Goal: Entertainment & Leisure: Consume media (video, audio)

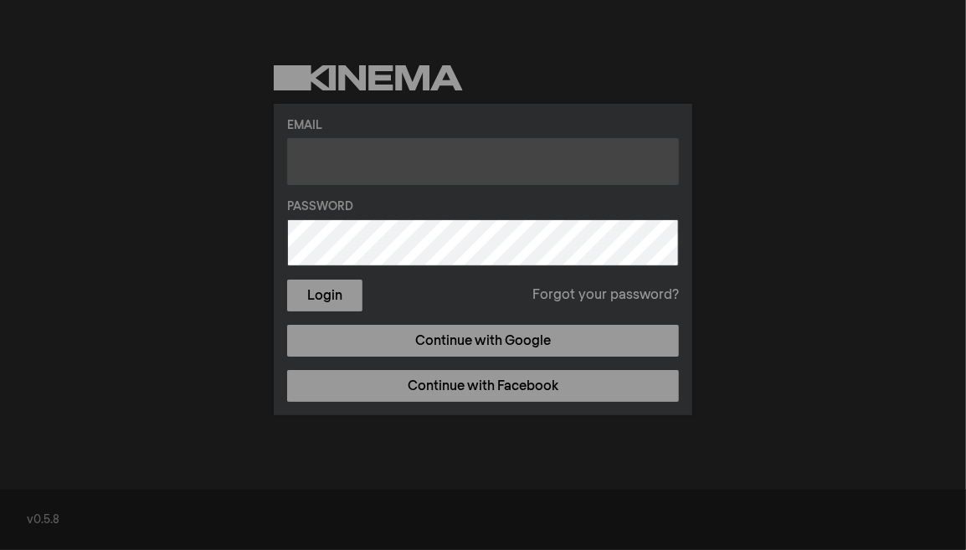
click at [330, 161] on input "text" at bounding box center [483, 161] width 392 height 47
type input "[EMAIL_ADDRESS][DOMAIN_NAME]"
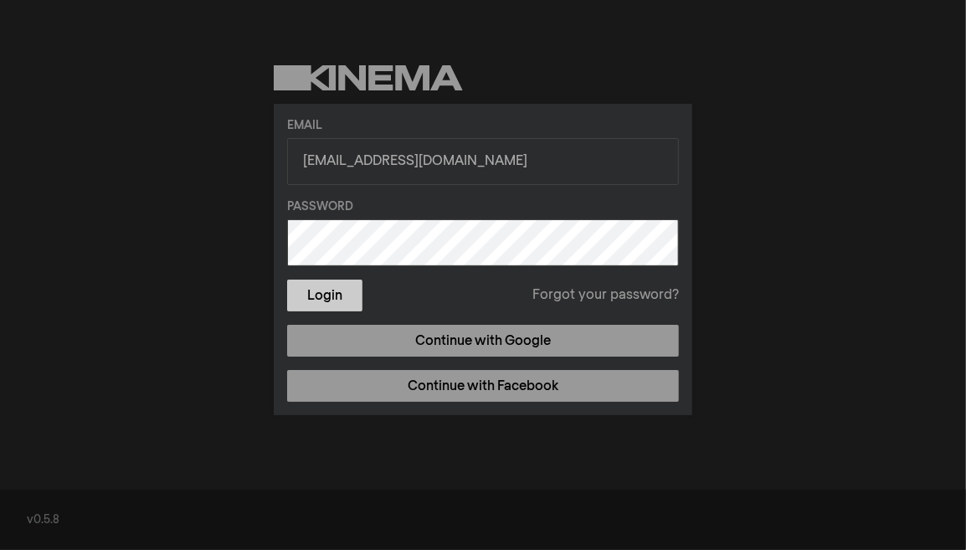
click at [332, 298] on button "Login" at bounding box center [324, 296] width 75 height 32
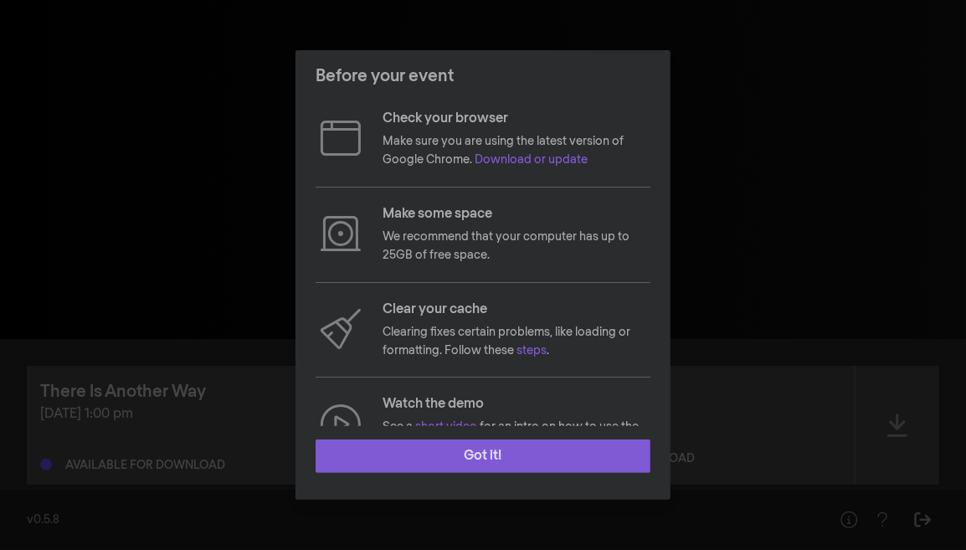
click at [515, 454] on button "Got it!" at bounding box center [483, 456] width 335 height 33
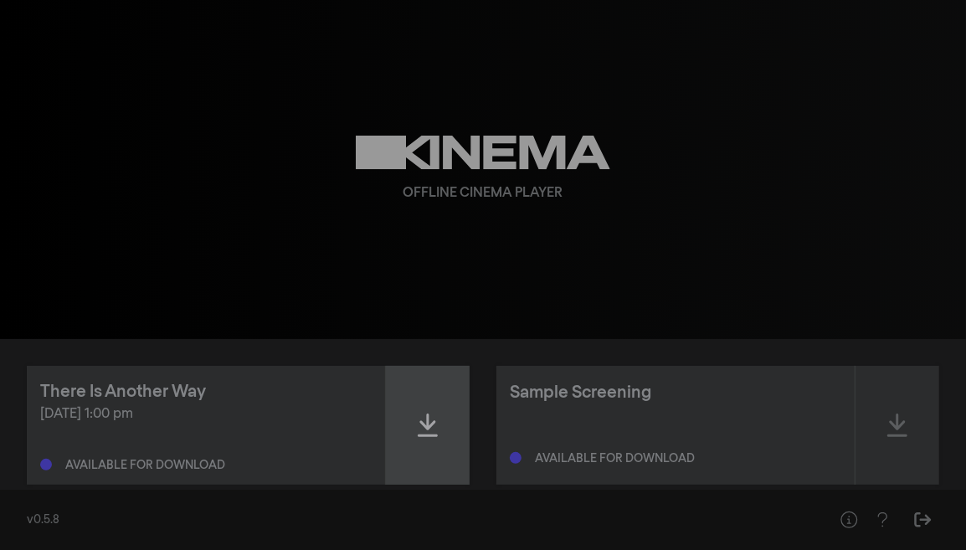
click at [425, 426] on icon at bounding box center [428, 425] width 20 height 23
click at [425, 429] on icon at bounding box center [428, 425] width 20 height 27
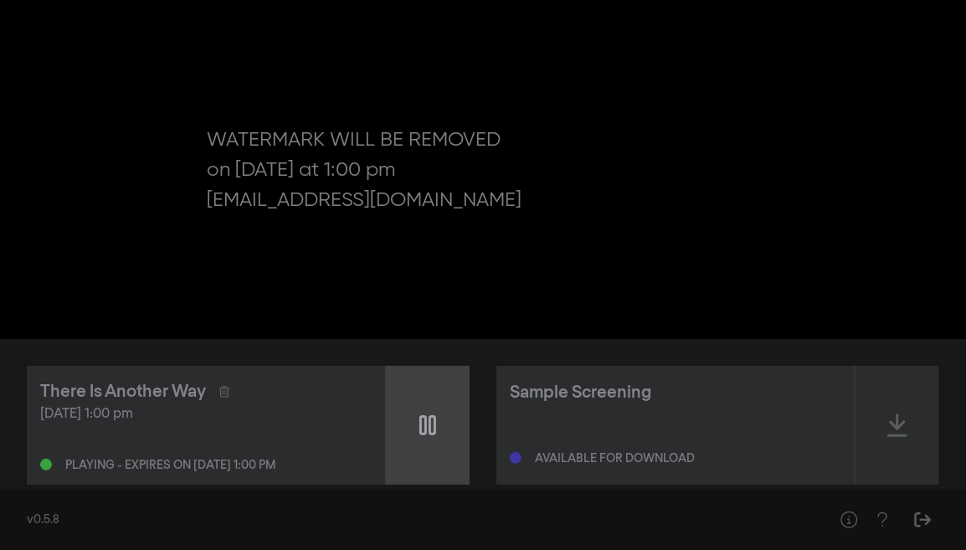
click at [425, 429] on icon at bounding box center [428, 425] width 17 height 20
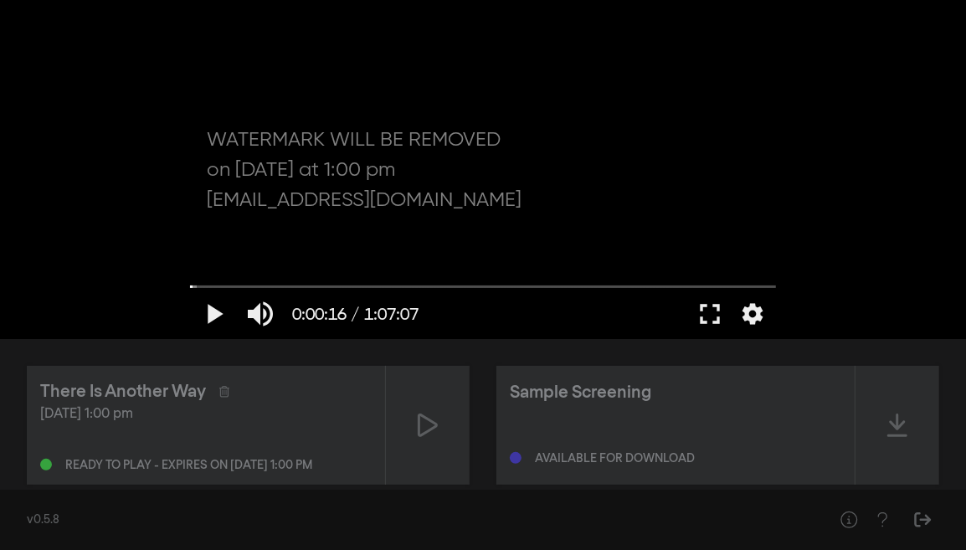
click at [188, 283] on div "play_arrow 0:00:16 / 1:07:07 volume_up fullscreen settings" at bounding box center [483, 311] width 603 height 56
click at [207, 317] on button "play_arrow" at bounding box center [213, 314] width 47 height 50
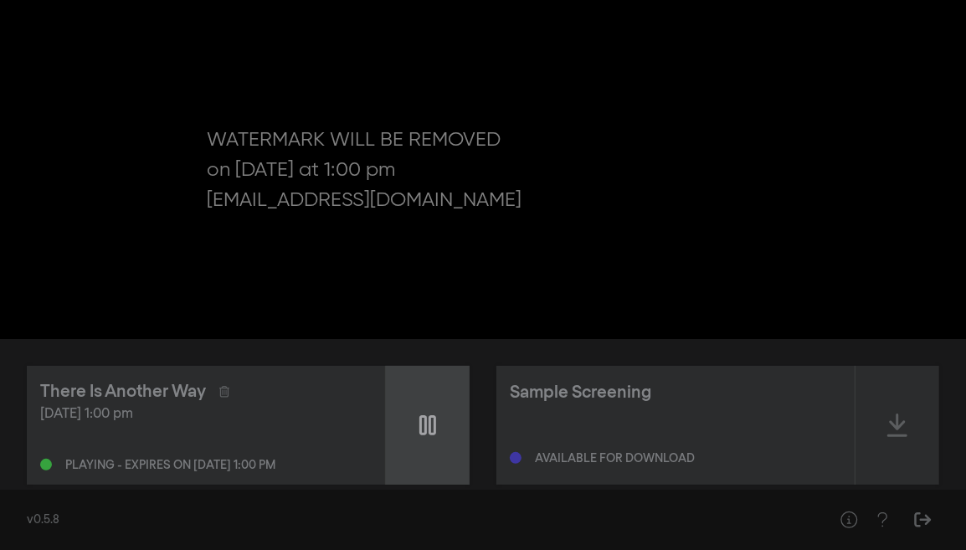
click at [426, 424] on icon at bounding box center [428, 425] width 17 height 20
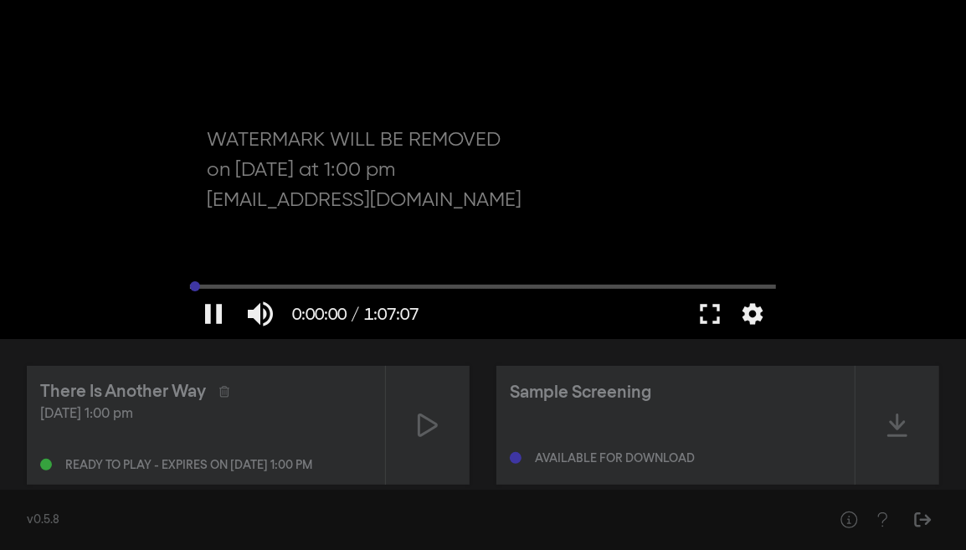
drag, startPoint x: 196, startPoint y: 281, endPoint x: 181, endPoint y: 281, distance: 15.1
click at [190, 281] on input "Seek" at bounding box center [483, 286] width 586 height 10
click at [211, 312] on button "play_arrow" at bounding box center [213, 314] width 47 height 50
click at [211, 312] on button "pause" at bounding box center [213, 314] width 47 height 50
type input "2.573684"
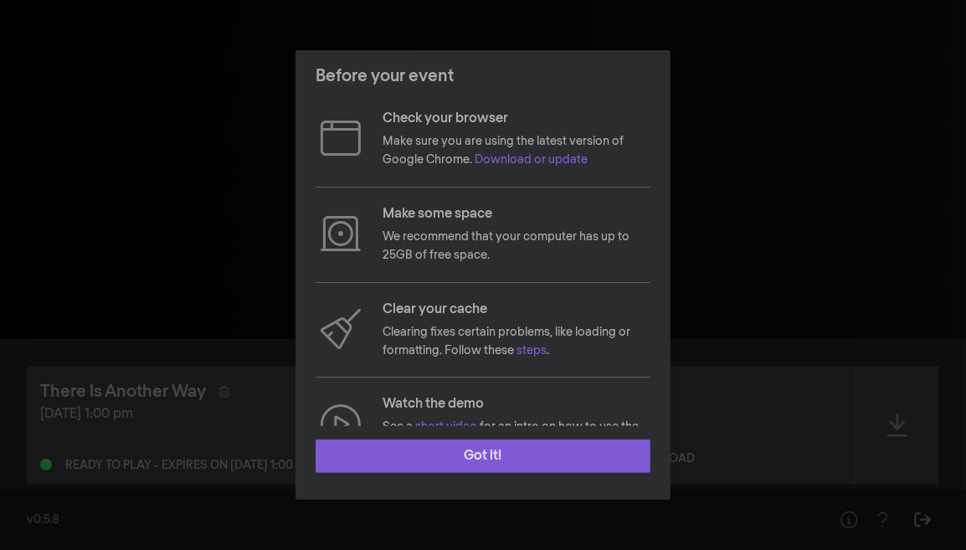
click at [495, 458] on button "Got it!" at bounding box center [483, 456] width 335 height 33
click at [507, 451] on button "Got it!" at bounding box center [483, 456] width 335 height 33
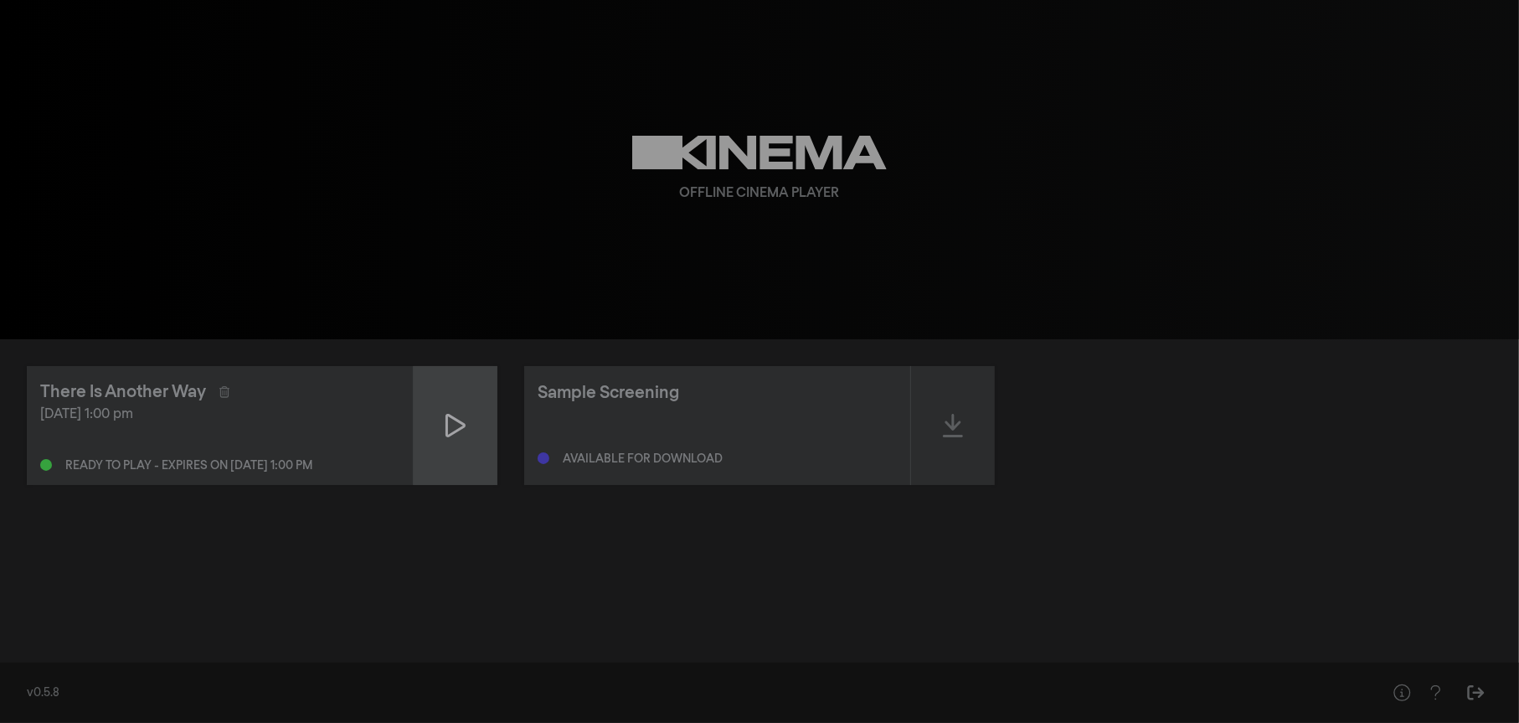
click at [449, 428] on icon at bounding box center [455, 425] width 20 height 27
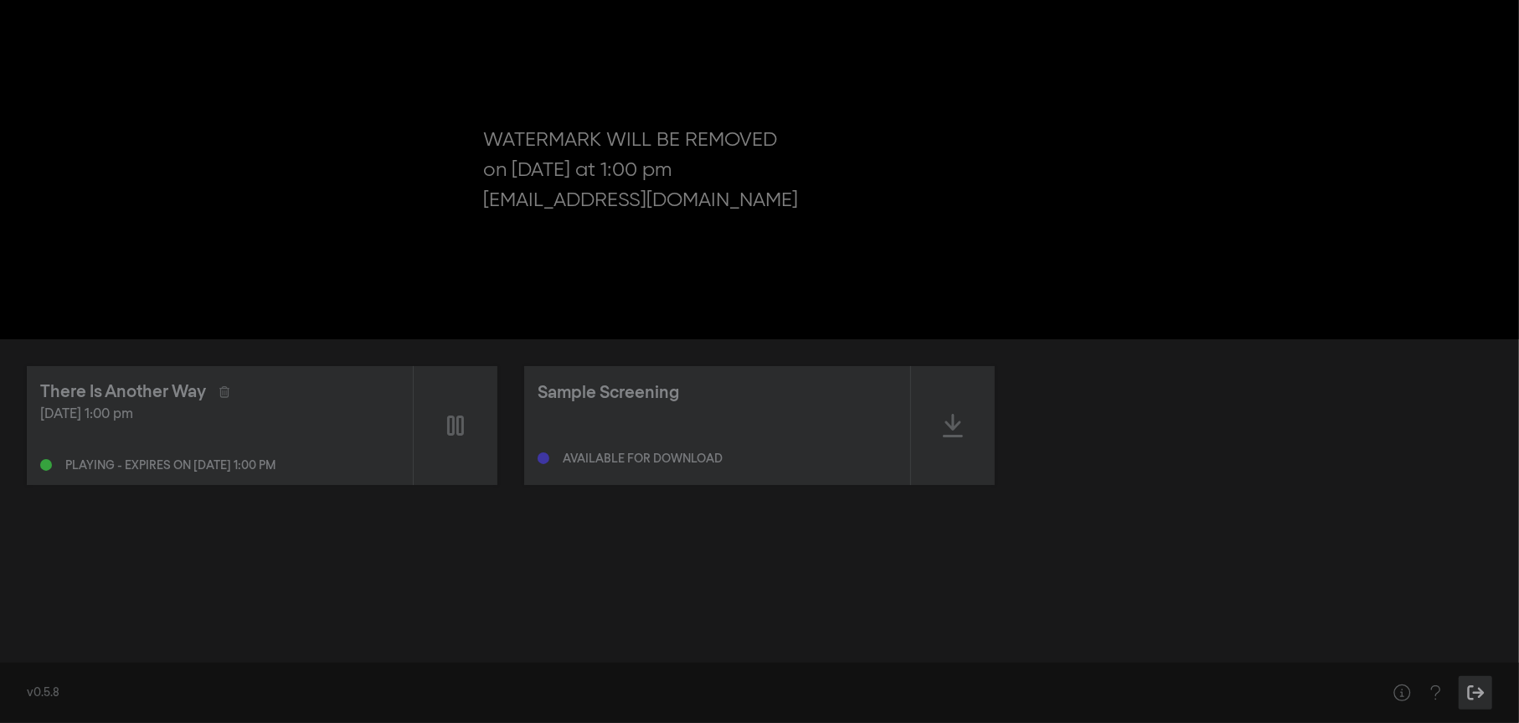
click at [966, 549] on icon "Sign Out" at bounding box center [1475, 692] width 17 height 15
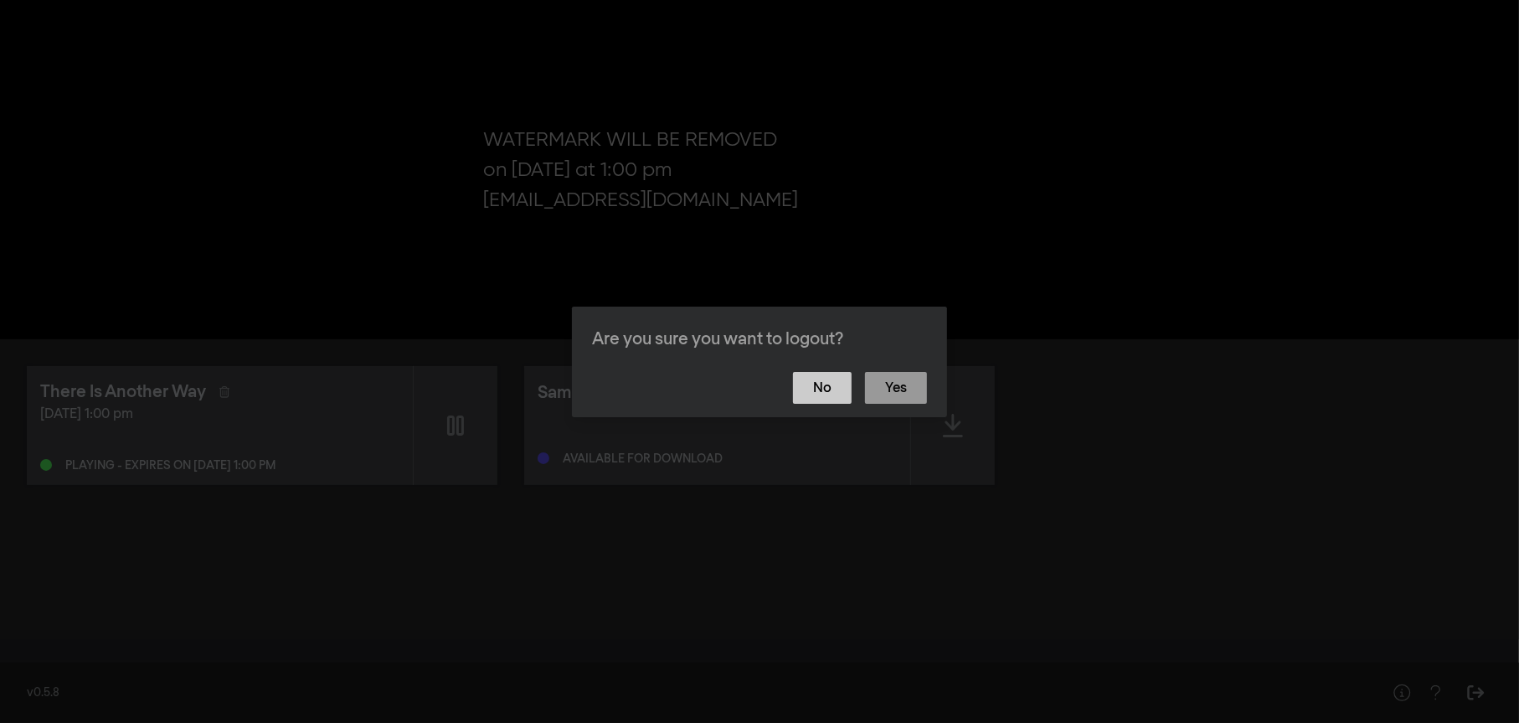
click at [827, 389] on button "No" at bounding box center [822, 388] width 59 height 32
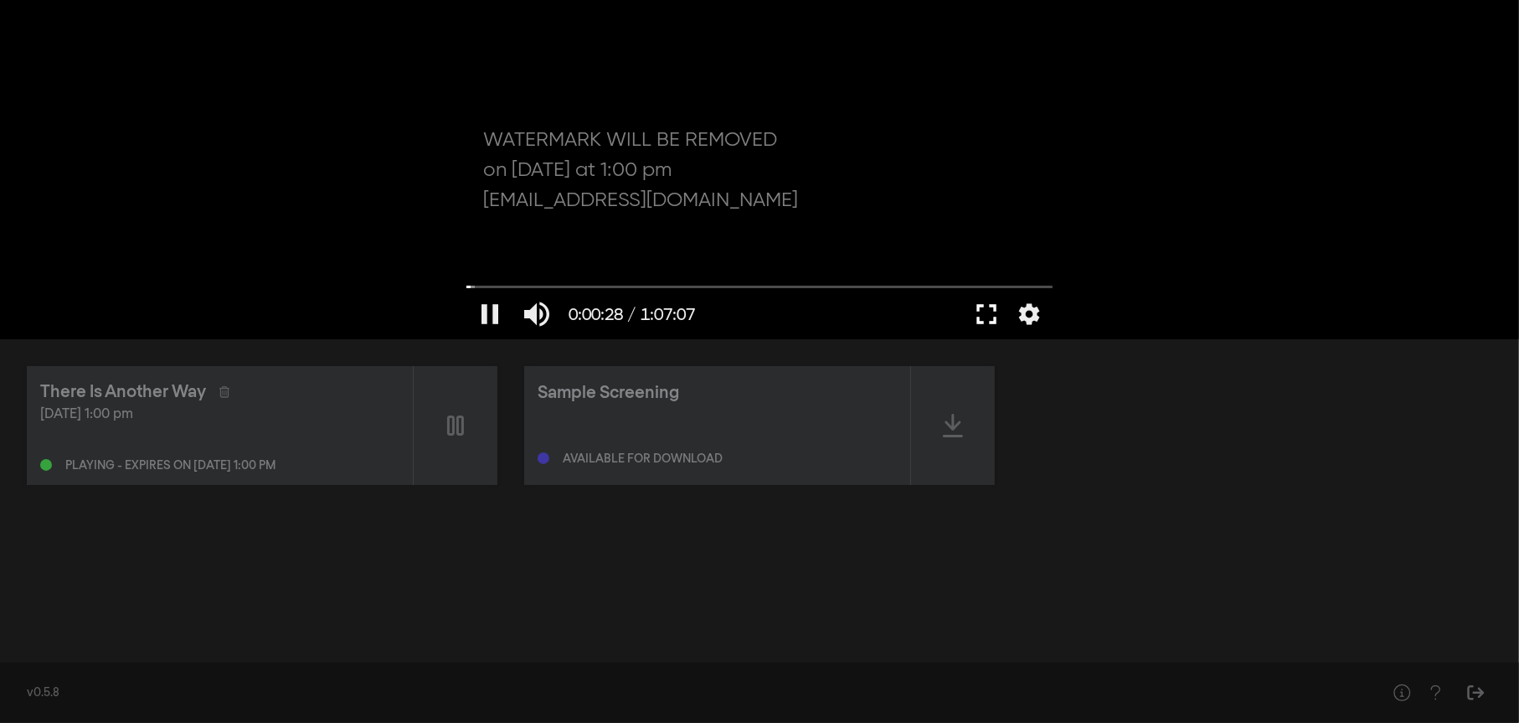
click at [966, 315] on button "fullscreen" at bounding box center [986, 314] width 47 height 50
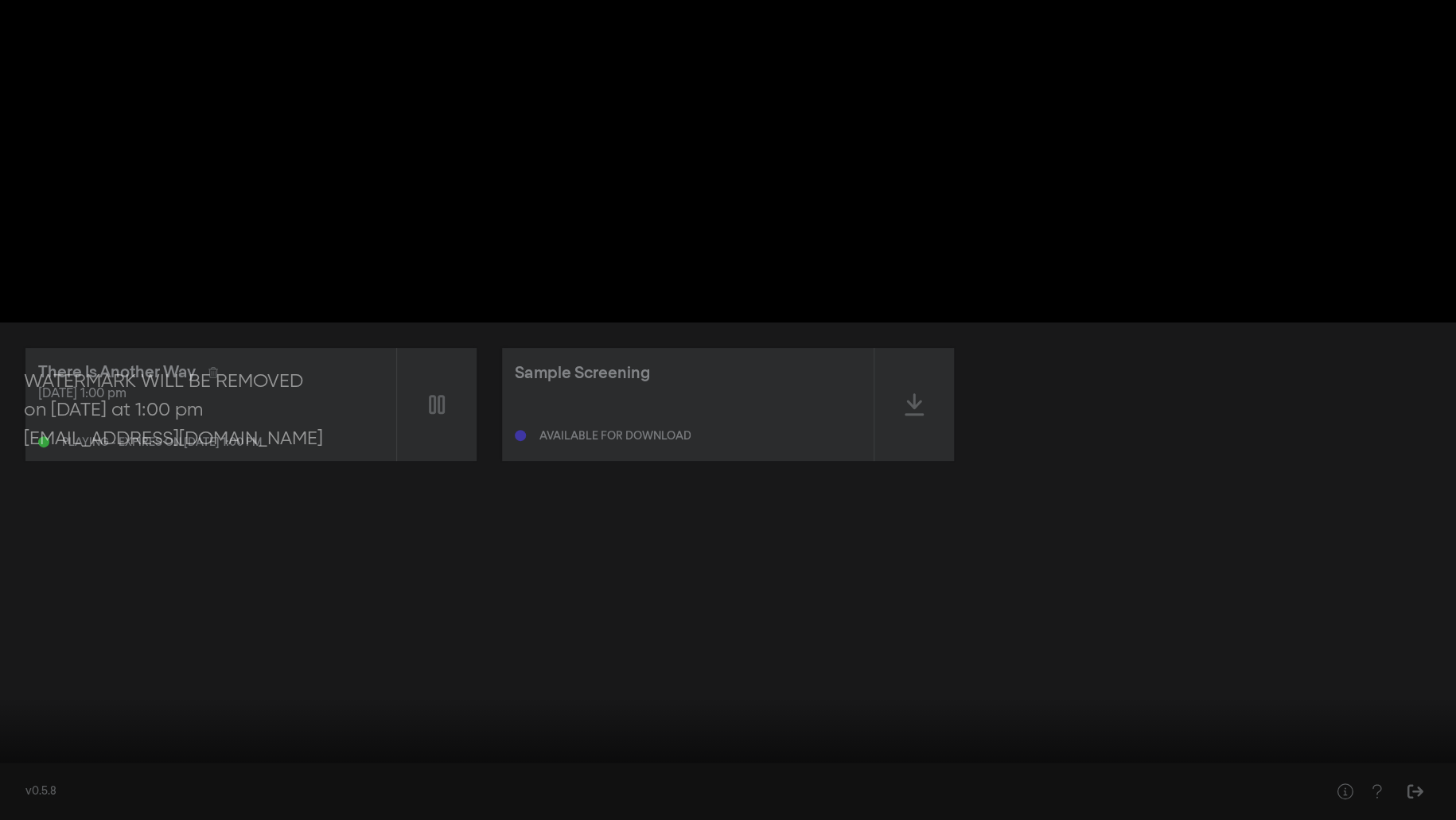
click at [918, 522] on button "fullscreen_exit" at bounding box center [1385, 795] width 45 height 48
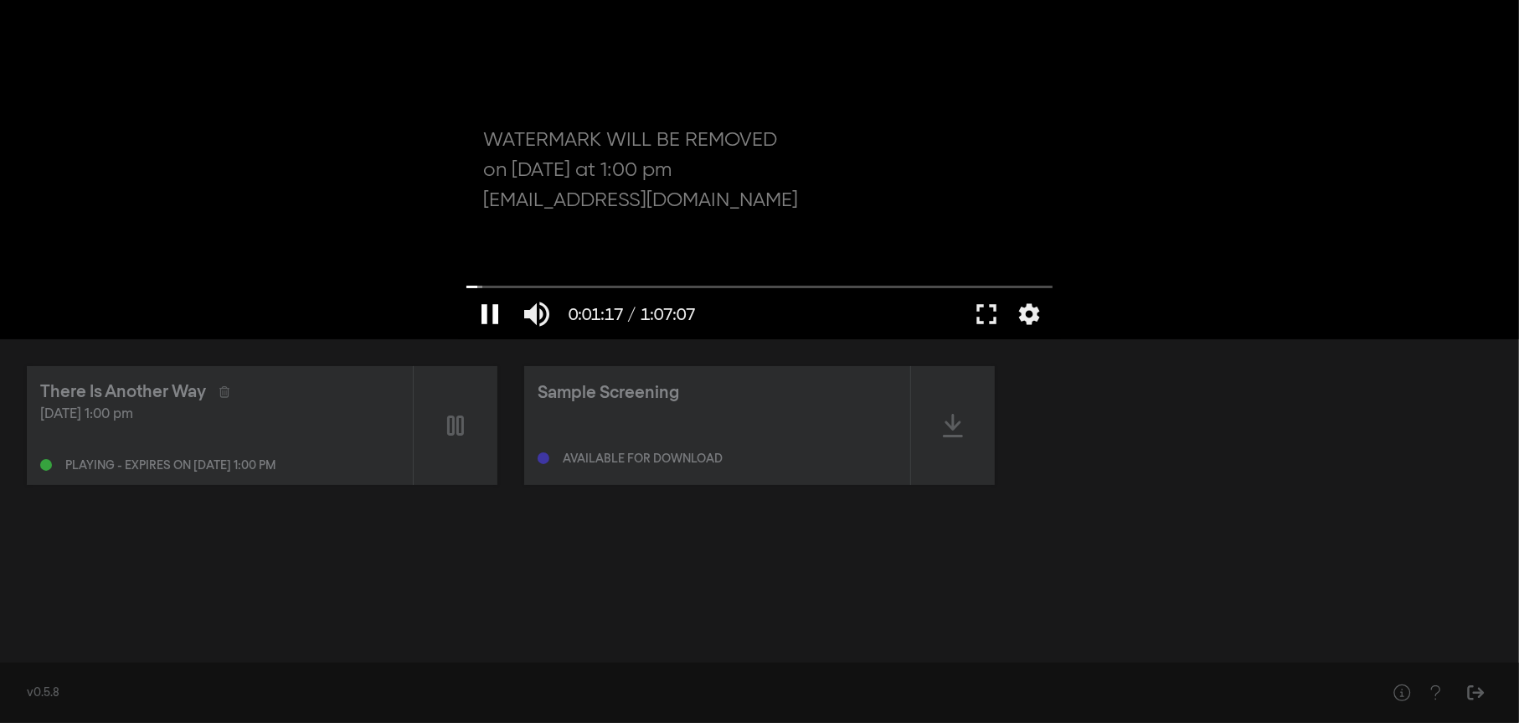
click at [492, 312] on button "pause" at bounding box center [489, 314] width 47 height 50
drag, startPoint x: 482, startPoint y: 286, endPoint x: 456, endPoint y: 286, distance: 26.0
click at [466, 286] on input "Seek" at bounding box center [759, 286] width 586 height 10
type input "0.083416"
